Goal: Task Accomplishment & Management: Manage account settings

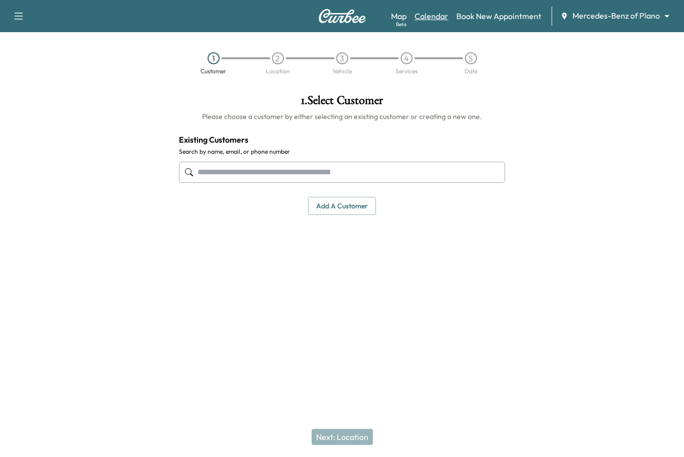
click at [426, 15] on link "Calendar" at bounding box center [431, 16] width 34 height 12
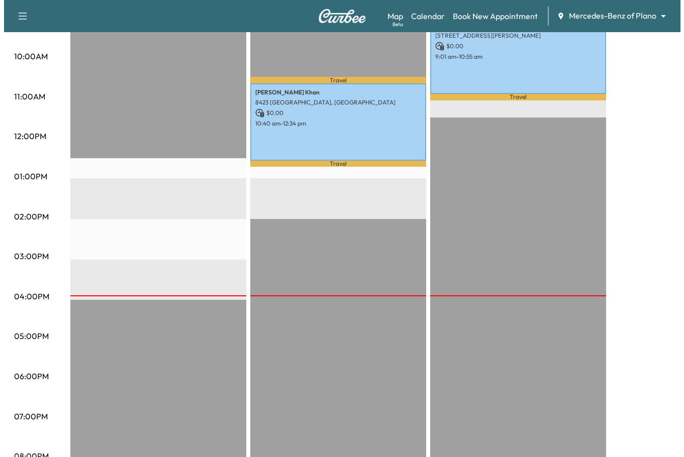
scroll to position [237, 0]
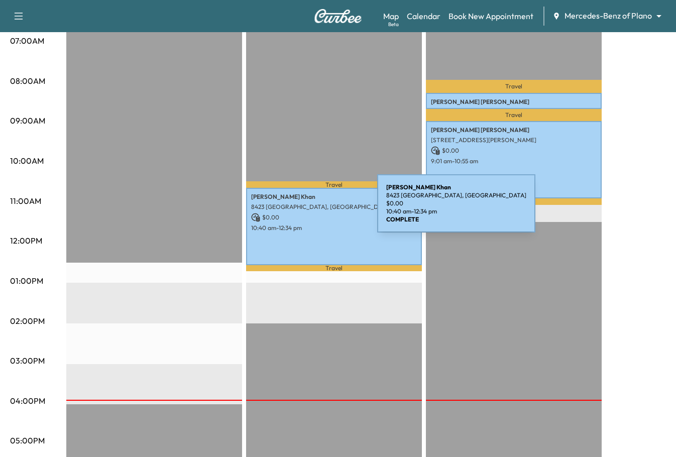
click at [301, 209] on p "8423 [GEOGRAPHIC_DATA], [GEOGRAPHIC_DATA]" at bounding box center [334, 207] width 166 height 8
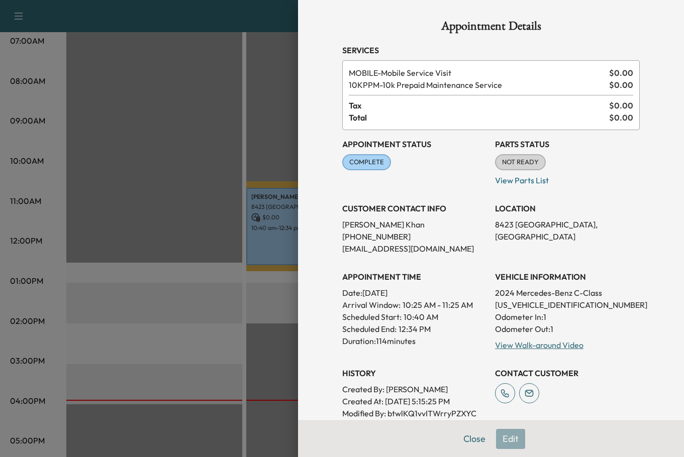
click at [220, 298] on div at bounding box center [342, 228] width 684 height 457
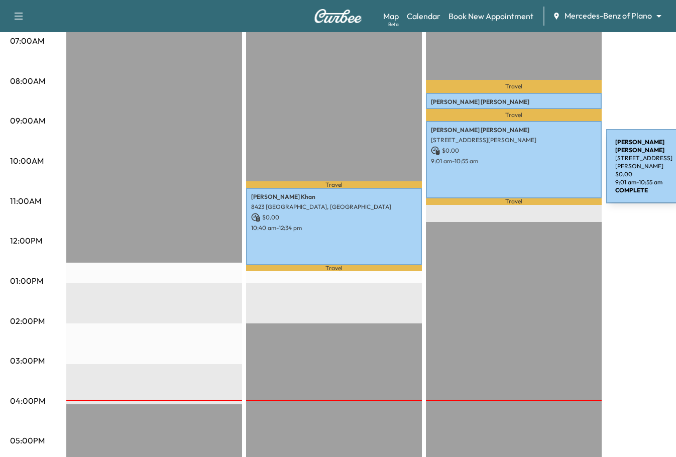
click at [531, 162] on p "9:01 am - 10:55 am" at bounding box center [514, 161] width 166 height 8
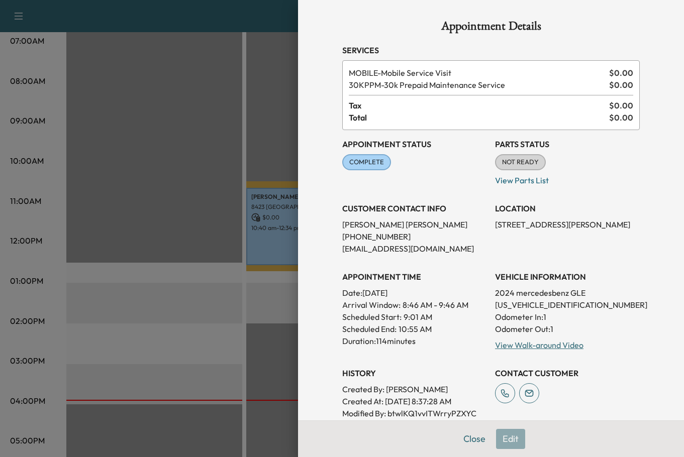
click at [176, 159] on div at bounding box center [342, 228] width 684 height 457
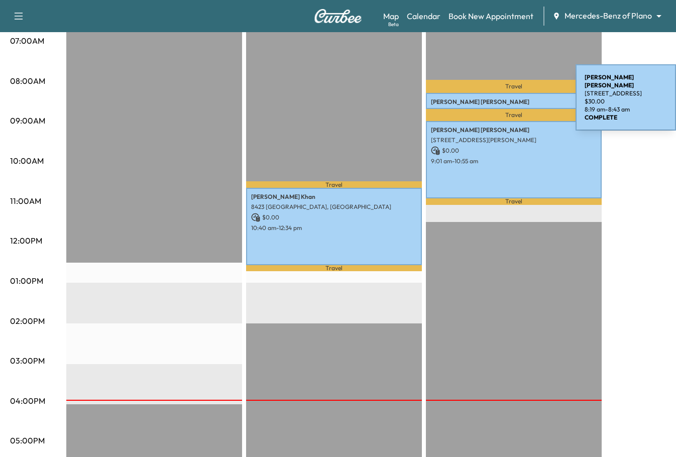
click at [500, 99] on p "[PERSON_NAME]" at bounding box center [514, 102] width 166 height 8
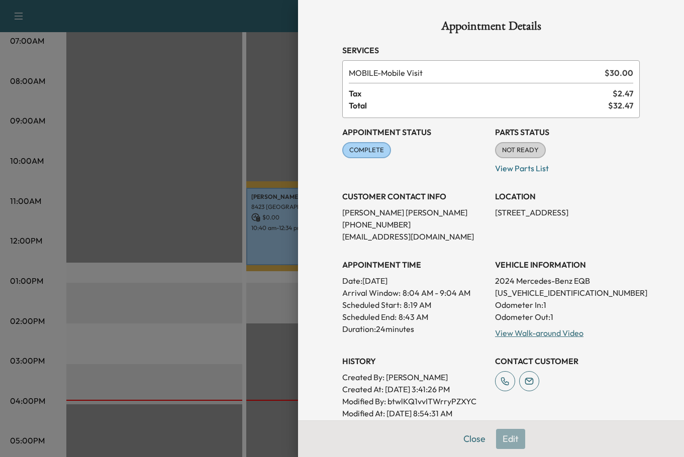
click at [202, 198] on div at bounding box center [342, 228] width 684 height 457
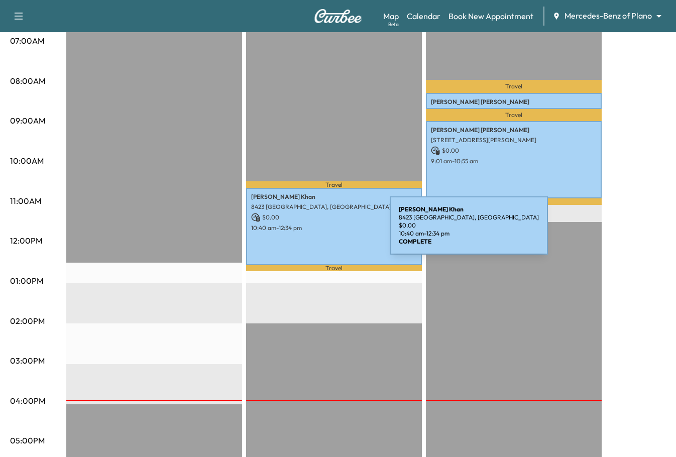
click at [315, 232] on div "[PERSON_NAME] 8423 [GEOGRAPHIC_DATA], [GEOGRAPHIC_DATA] $ 0.00 10:40 am - 12:34…" at bounding box center [334, 226] width 176 height 77
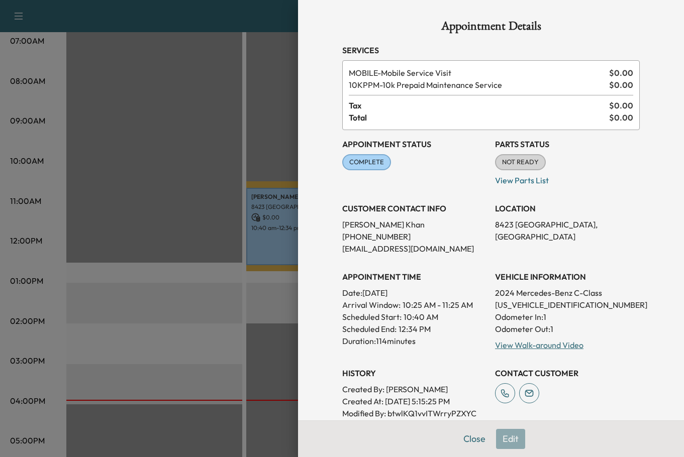
click at [368, 241] on p "[PHONE_NUMBER]" at bounding box center [414, 237] width 145 height 12
drag, startPoint x: 368, startPoint y: 241, endPoint x: 550, endPoint y: 302, distance: 191.9
click at [550, 302] on p "[US_VEHICLE_IDENTIFICATION_NUMBER]" at bounding box center [567, 305] width 145 height 12
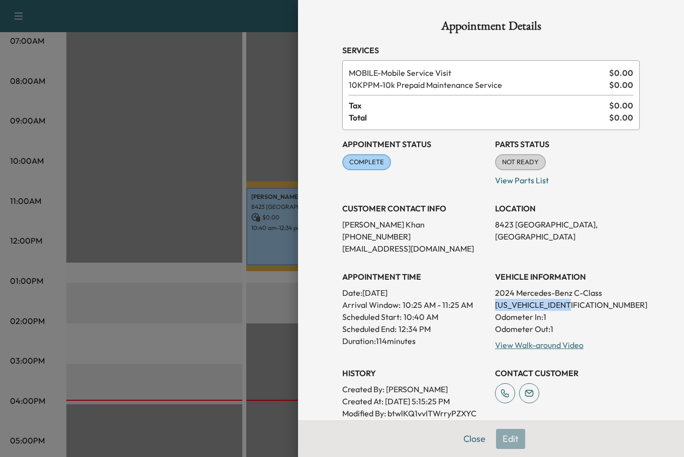
click at [550, 302] on p "[US_VEHICLE_IDENTIFICATION_NUMBER]" at bounding box center [567, 305] width 145 height 12
copy p "[US_VEHICLE_IDENTIFICATION_NUMBER]"
click at [605, 308] on p "[US_VEHICLE_IDENTIFICATION_NUMBER]" at bounding box center [567, 305] width 145 height 12
click at [363, 238] on p "[PHONE_NUMBER]" at bounding box center [414, 237] width 145 height 12
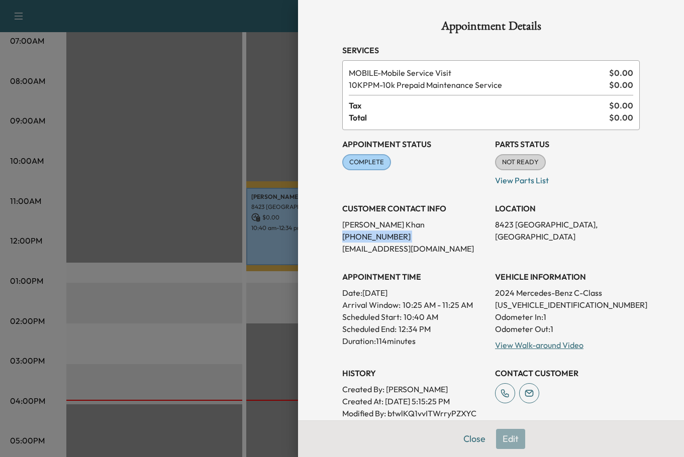
click at [362, 238] on p "[PHONE_NUMBER]" at bounding box center [414, 237] width 145 height 12
copy p "[PHONE_NUMBER]"
click at [380, 238] on p "[PHONE_NUMBER]" at bounding box center [414, 237] width 145 height 12
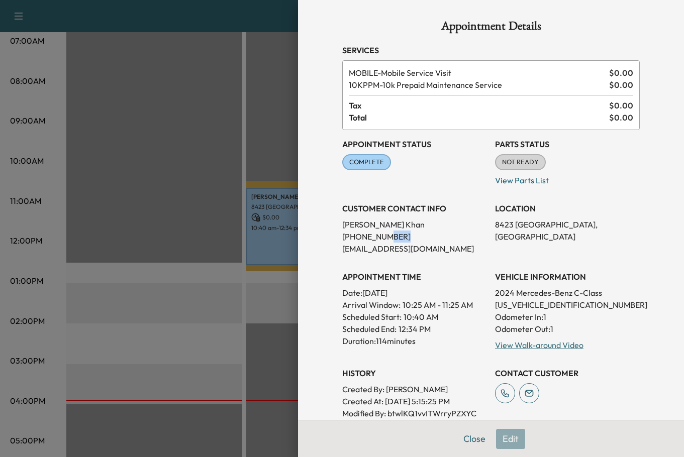
click at [380, 238] on p "[PHONE_NUMBER]" at bounding box center [414, 237] width 145 height 12
click at [419, 251] on p "[EMAIL_ADDRESS][DOMAIN_NAME]" at bounding box center [414, 249] width 145 height 12
click at [363, 250] on p "[EMAIL_ADDRESS][DOMAIN_NAME]" at bounding box center [414, 249] width 145 height 12
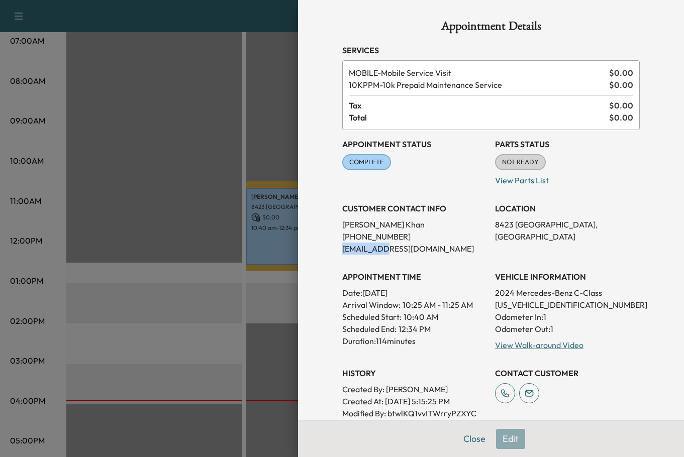
click at [364, 249] on p "[EMAIL_ADDRESS][DOMAIN_NAME]" at bounding box center [414, 249] width 145 height 12
click at [378, 278] on h3 "APPOINTMENT TIME" at bounding box center [414, 277] width 145 height 12
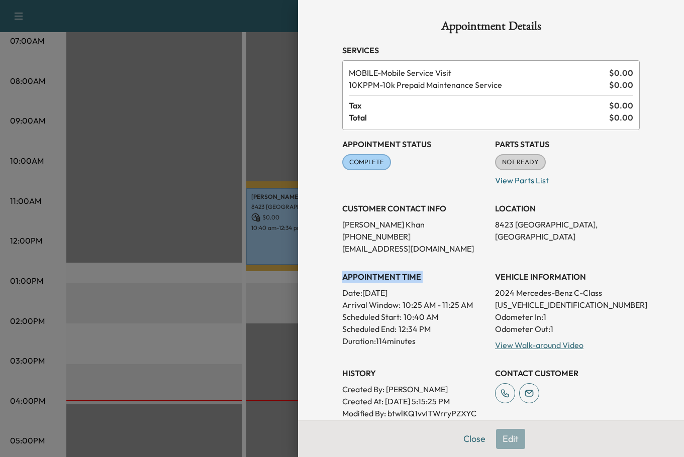
click at [378, 278] on h3 "APPOINTMENT TIME" at bounding box center [414, 277] width 145 height 12
click at [404, 264] on div "APPOINTMENT TIME Date: [DATE] Arrival Window: 10:25 AM - 11:25 AM Scheduled Sta…" at bounding box center [414, 307] width 145 height 88
click at [621, 171] on p "View Parts List" at bounding box center [567, 178] width 145 height 16
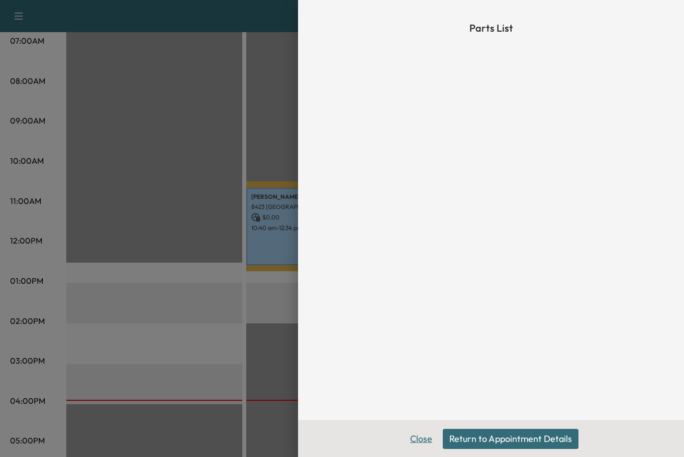
click at [426, 442] on button "Close" at bounding box center [420, 439] width 35 height 20
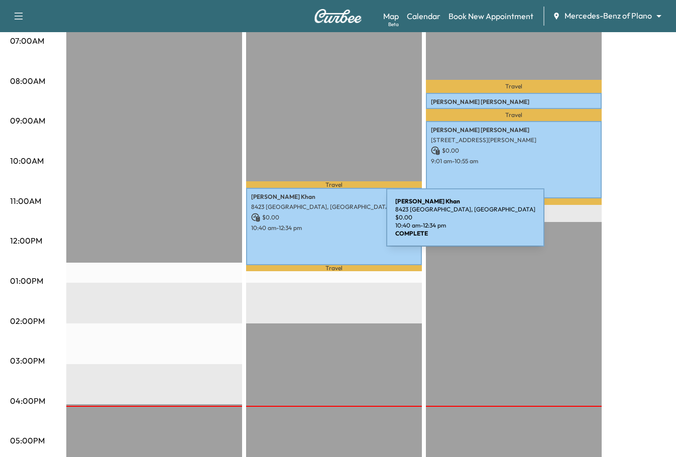
click at [311, 224] on p "10:40 am - 12:34 pm" at bounding box center [334, 228] width 166 height 8
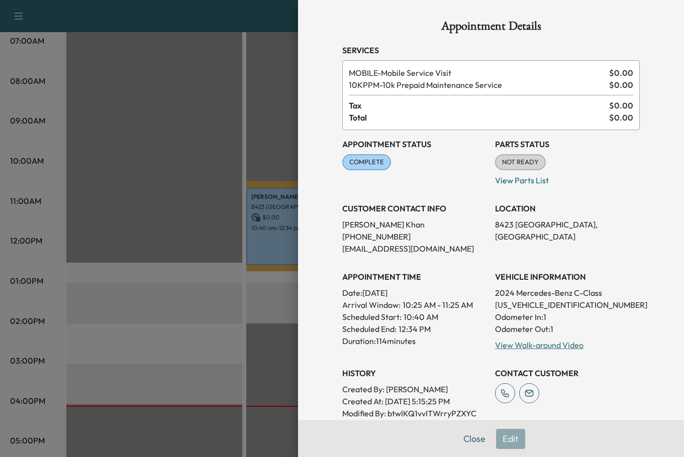
drag, startPoint x: 362, startPoint y: 232, endPoint x: 357, endPoint y: 236, distance: 6.4
click at [362, 232] on p "[PHONE_NUMBER]" at bounding box center [414, 237] width 145 height 12
click at [356, 237] on p "[PHONE_NUMBER]" at bounding box center [414, 237] width 145 height 12
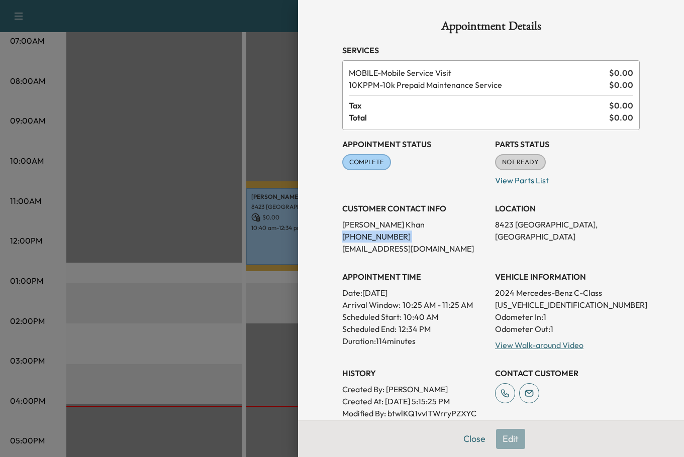
copy p "[PHONE_NUMBER]"
